Goal: Information Seeking & Learning: Learn about a topic

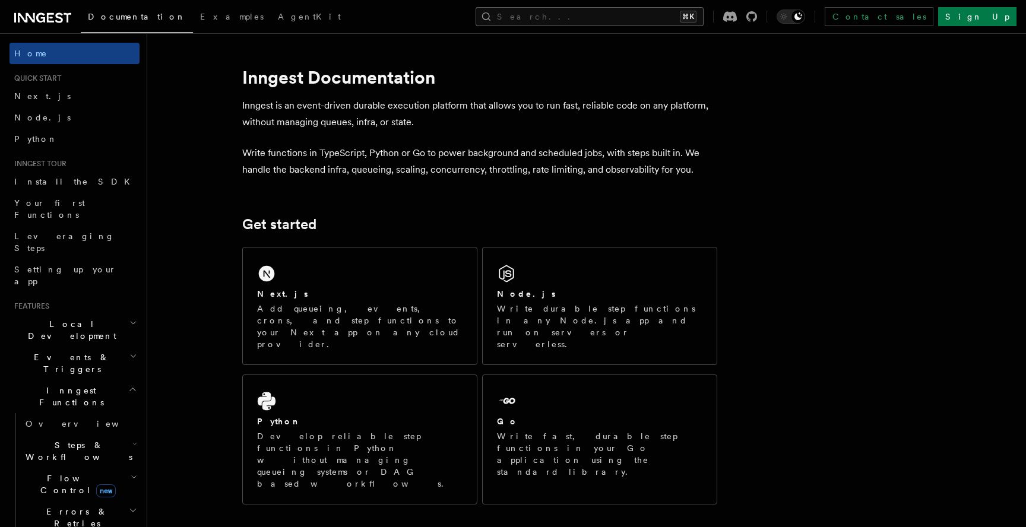
click at [646, 9] on button "Search... ⌘K" at bounding box center [589, 16] width 228 height 19
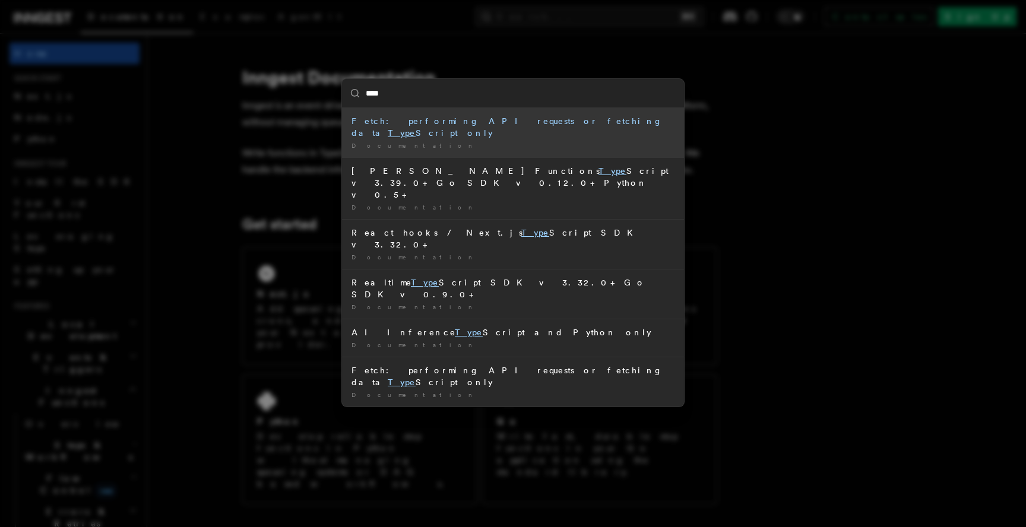
type input "*****"
click at [558, 120] on div "Fetch: performing API requests or fetching data TypeS cript only" at bounding box center [512, 127] width 323 height 24
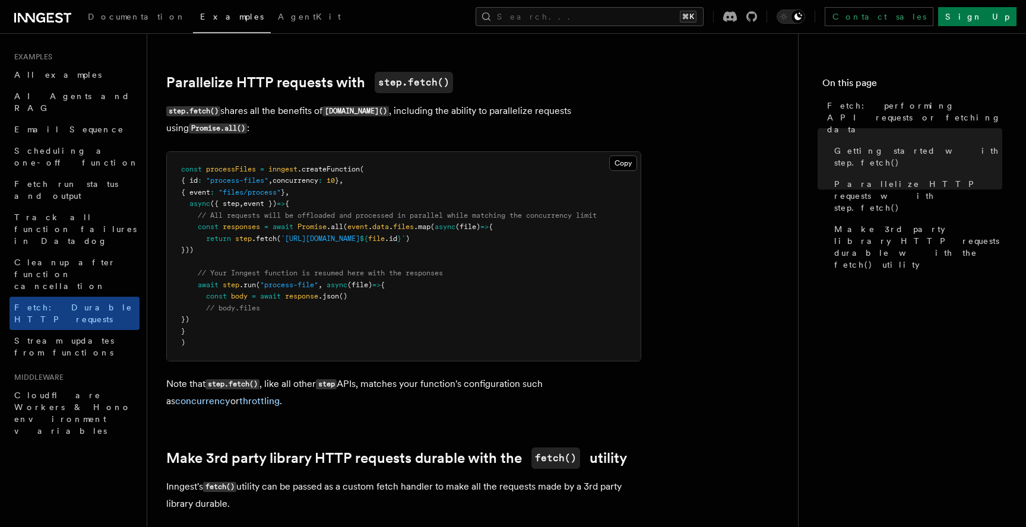
scroll to position [640, 0]
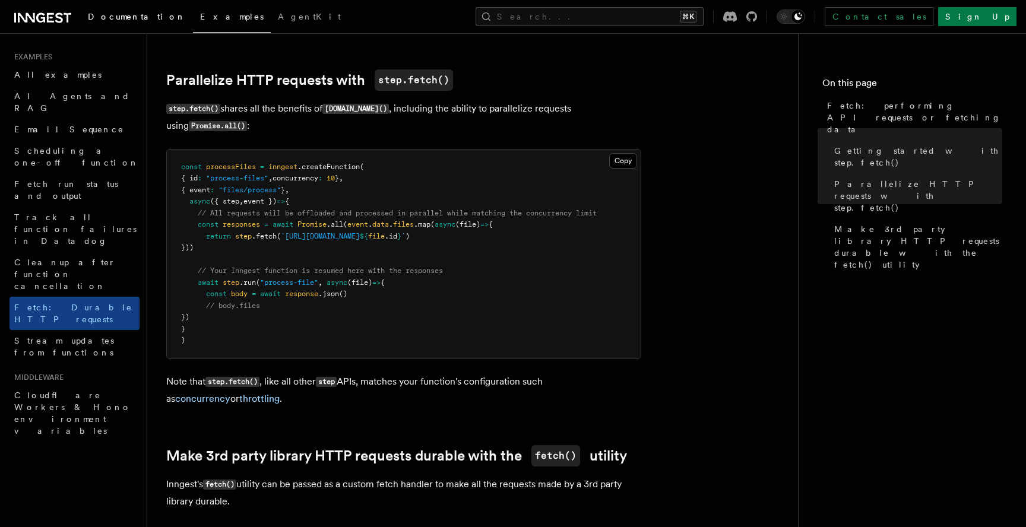
click at [114, 17] on span "Documentation" at bounding box center [137, 16] width 98 height 9
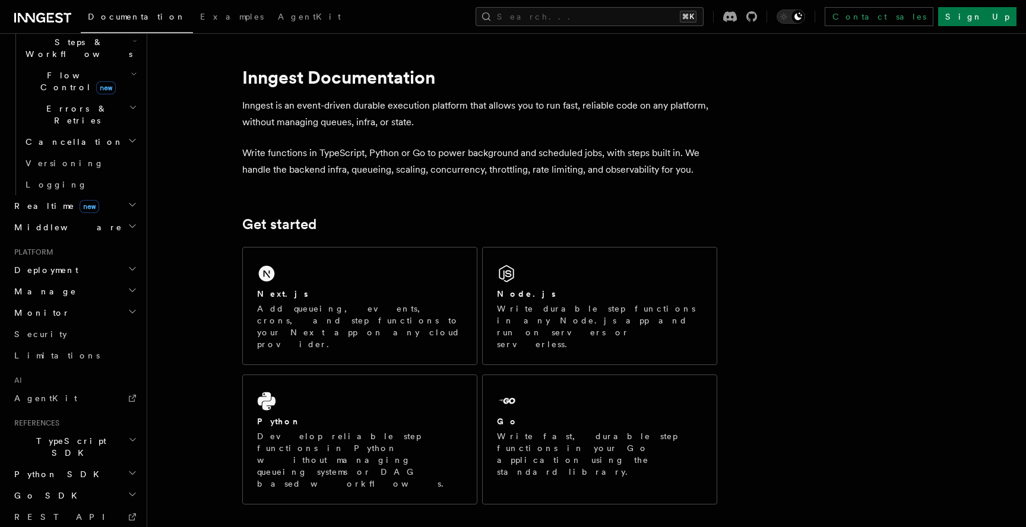
scroll to position [423, 0]
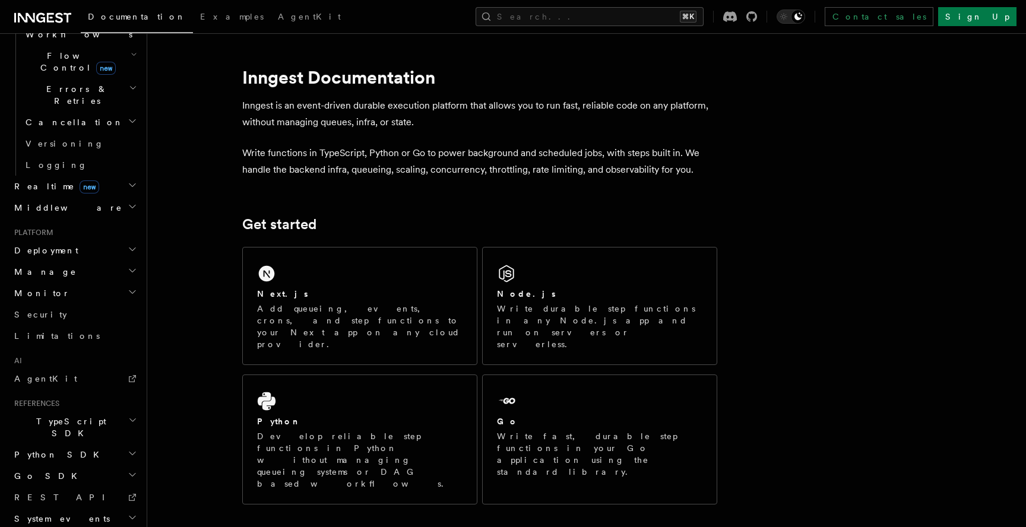
click at [65, 415] on span "TypeScript SDK" at bounding box center [68, 427] width 119 height 24
click at [73, 444] on link "Introduction" at bounding box center [80, 454] width 119 height 21
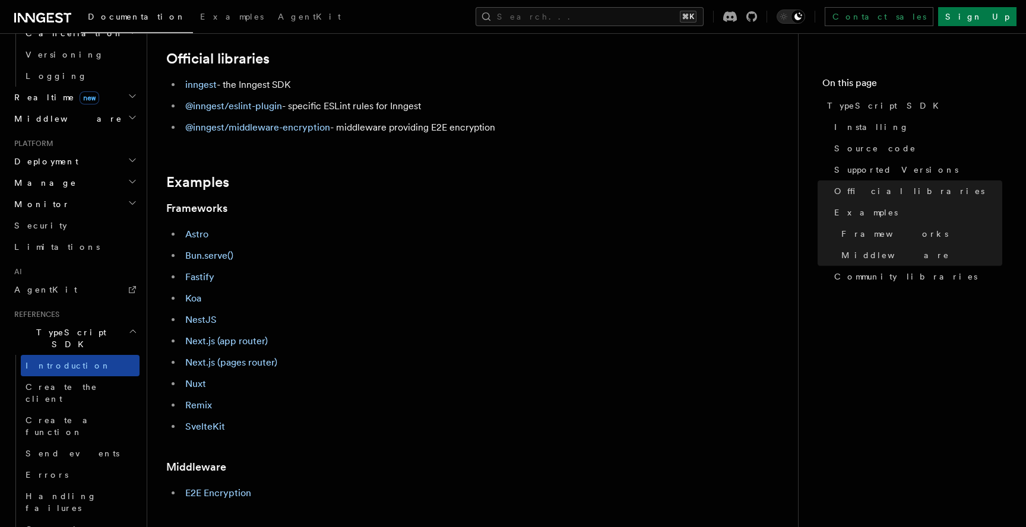
scroll to position [512, 0]
click at [75, 415] on span "Create a function" at bounding box center [61, 425] width 71 height 21
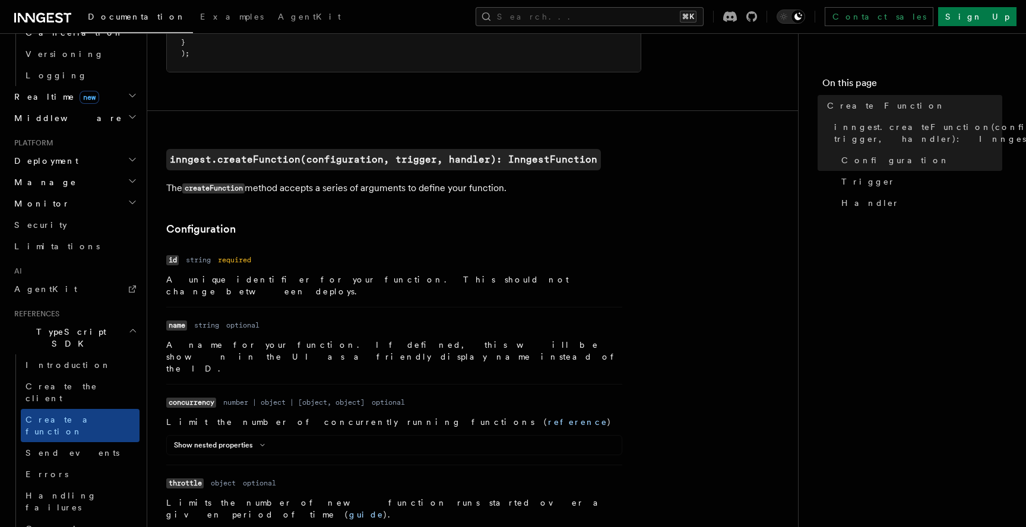
scroll to position [198, 0]
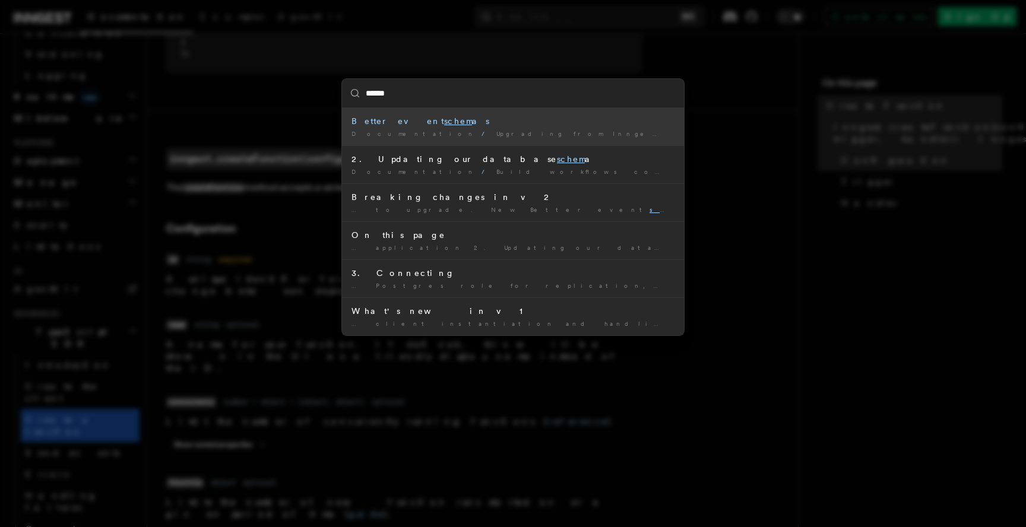
type input "*******"
click at [513, 125] on div "Better event schemas" at bounding box center [512, 121] width 323 height 12
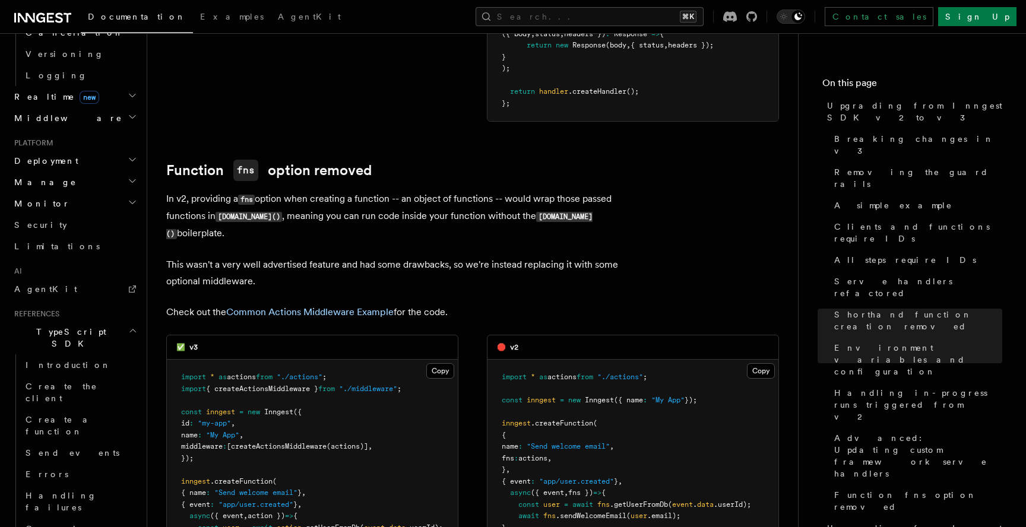
scroll to position [5684, 0]
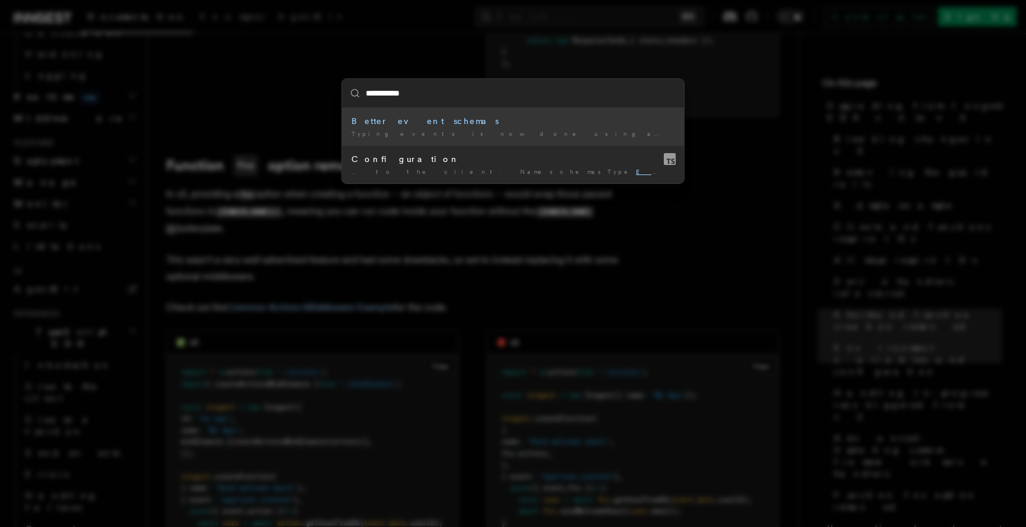
type input "**********"
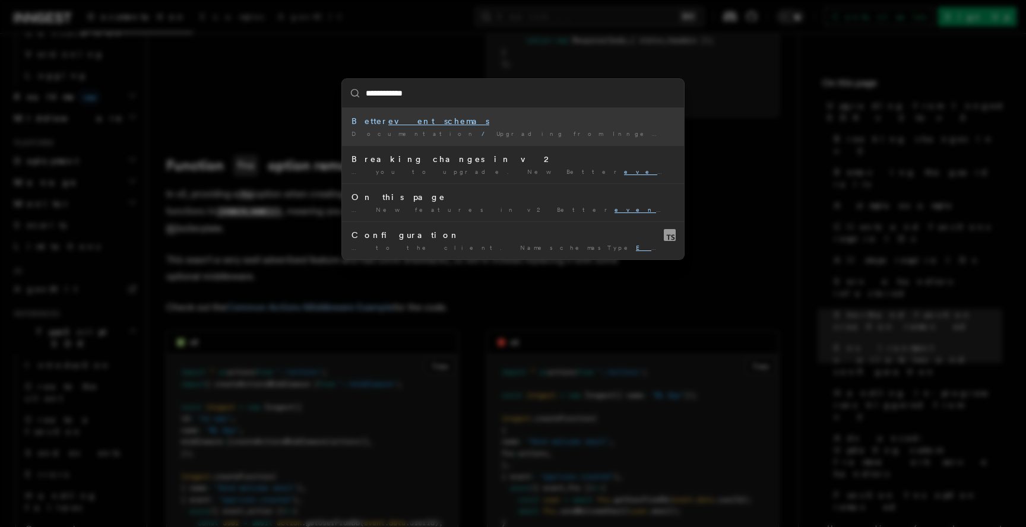
click at [462, 121] on div "Better event schemas" at bounding box center [512, 121] width 323 height 12
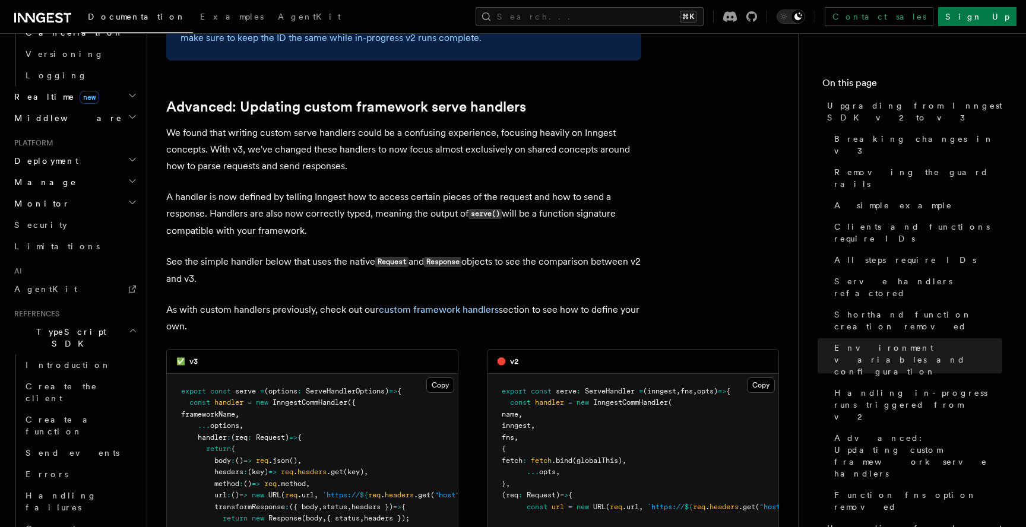
scroll to position [4786, 0]
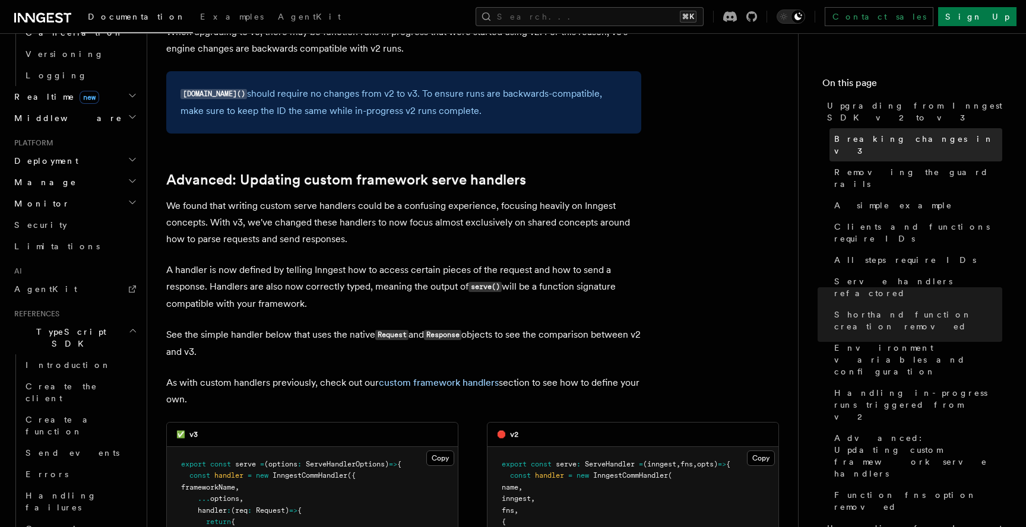
click at [892, 133] on span "Breaking changes in v3" at bounding box center [918, 145] width 168 height 24
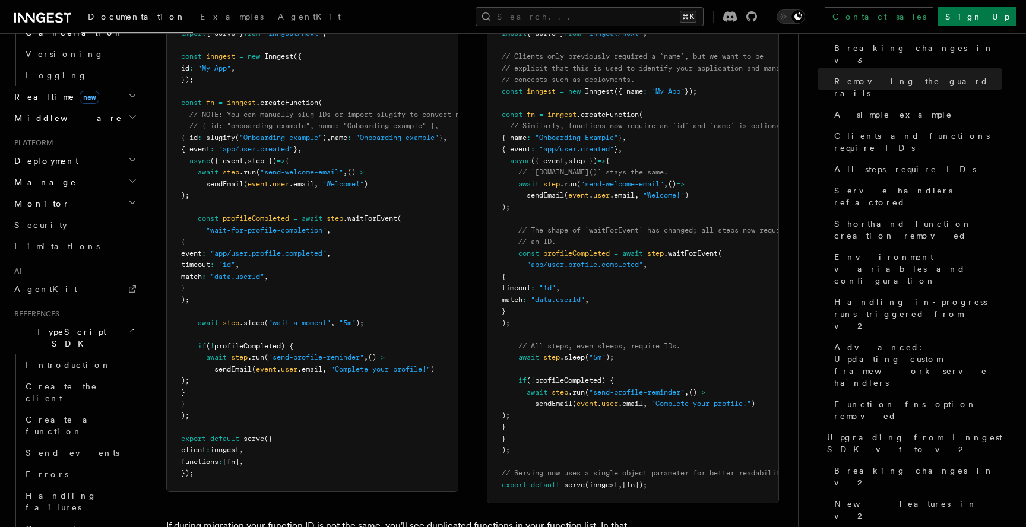
scroll to position [1271, 0]
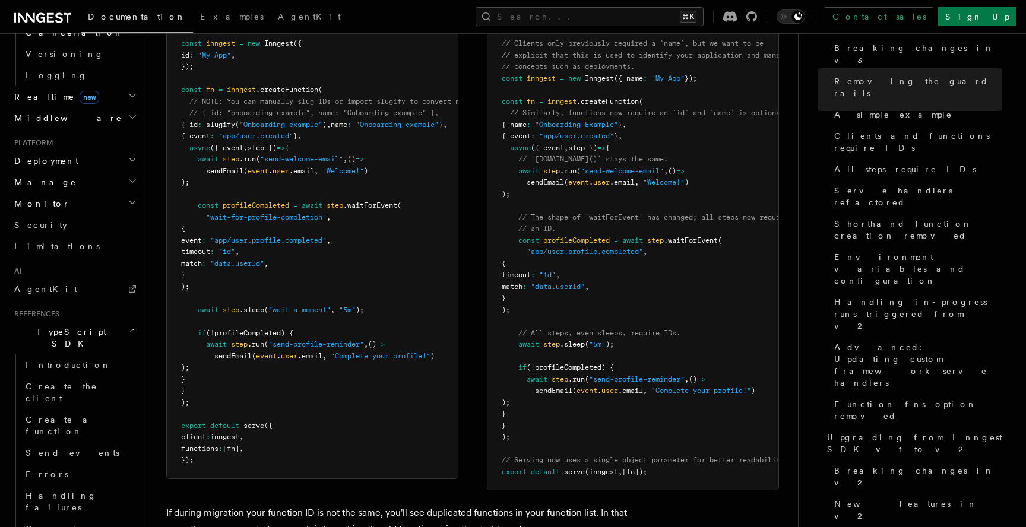
click at [567, 164] on pre "import { Inngest } from "inngest" ; import { serve } from "inngest/next" ; // C…" at bounding box center [632, 241] width 291 height 499
